Goal: Information Seeking & Learning: Learn about a topic

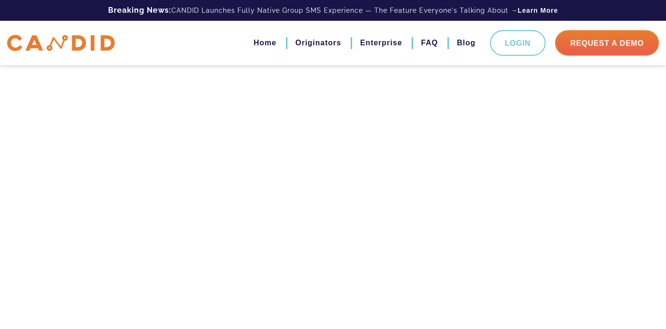
scroll to position [142, 0]
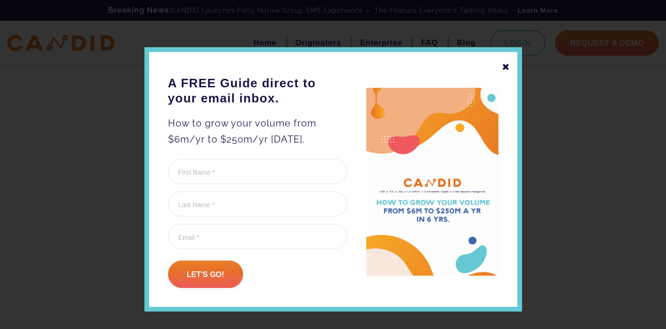
click at [505, 63] on div "✖" at bounding box center [506, 67] width 8 height 16
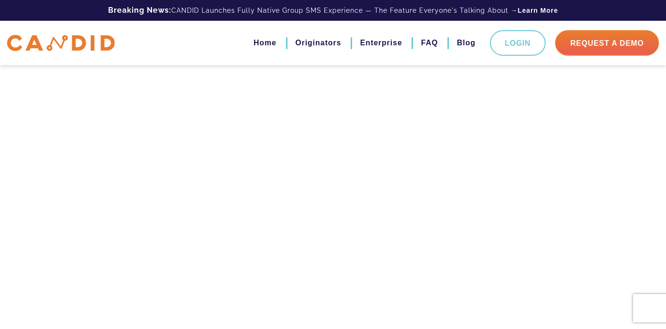
drag, startPoint x: 500, startPoint y: 65, endPoint x: 643, endPoint y: 195, distance: 193.4
